Goal: Navigation & Orientation: Find specific page/section

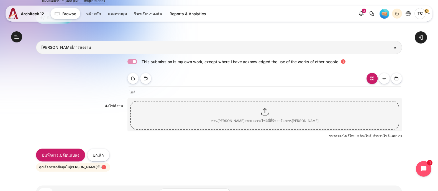
scroll to position [391, 0]
click at [115, 12] on link "แผงควบคุม" at bounding box center [117, 13] width 25 height 9
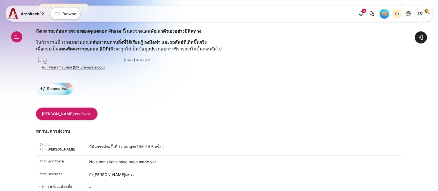
scroll to position [69, 0]
click at [15, 37] on button "Open course index" at bounding box center [16, 36] width 11 height 11
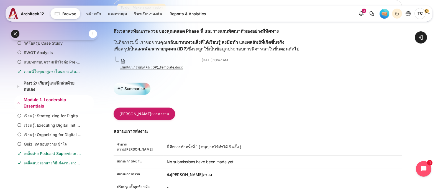
click at [38, 109] on link "Module 1: Leadership Essentials" at bounding box center [54, 103] width 60 height 12
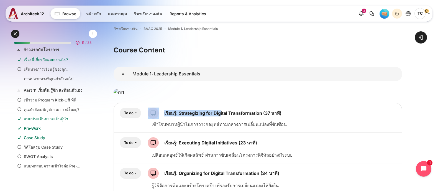
scroll to position [3, 0]
